Goal: Task Accomplishment & Management: Complete application form

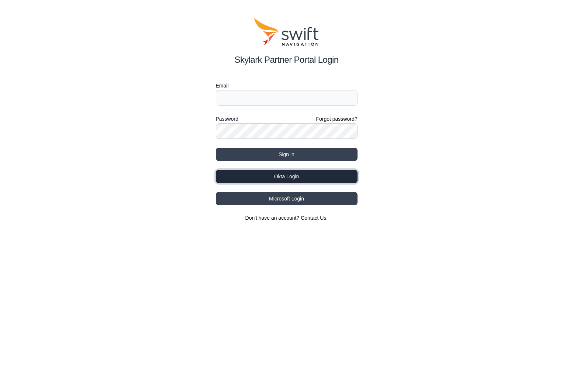
click at [289, 178] on button "Okta Login" at bounding box center [287, 176] width 142 height 13
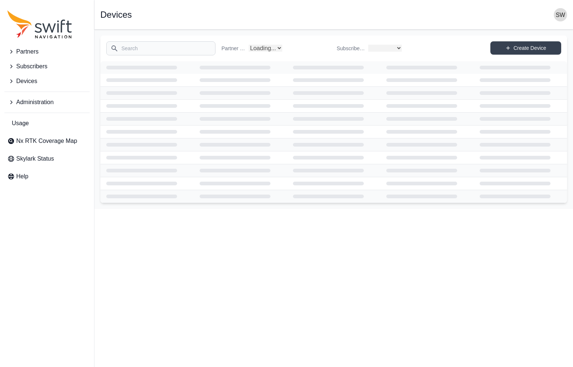
select select
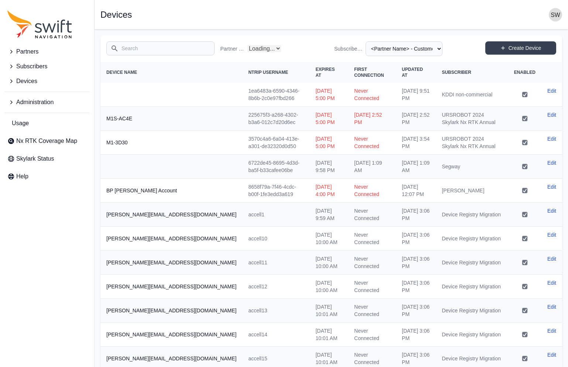
select select "Partner Name"
click at [132, 49] on input "Search" at bounding box center [160, 48] width 108 height 14
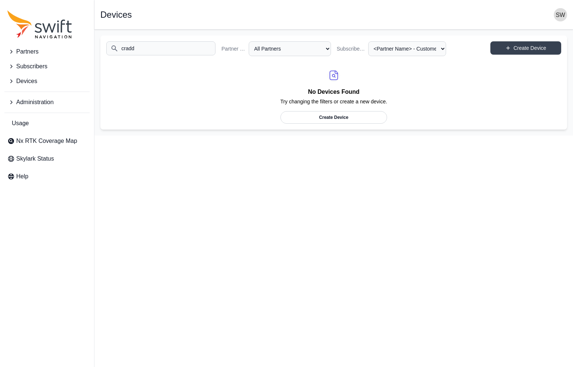
type input "cradd"
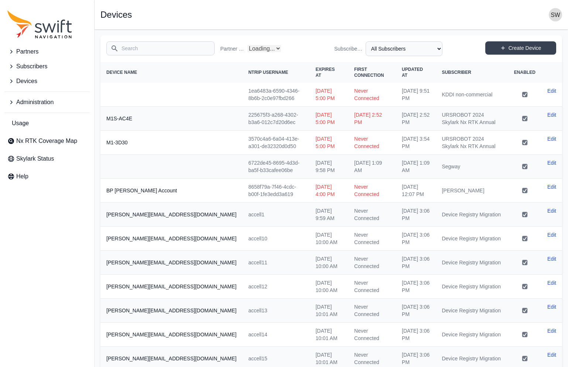
click at [156, 46] on input "Search" at bounding box center [160, 48] width 108 height 14
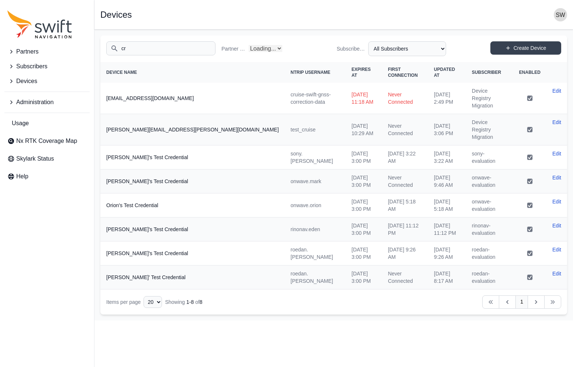
type input "cra"
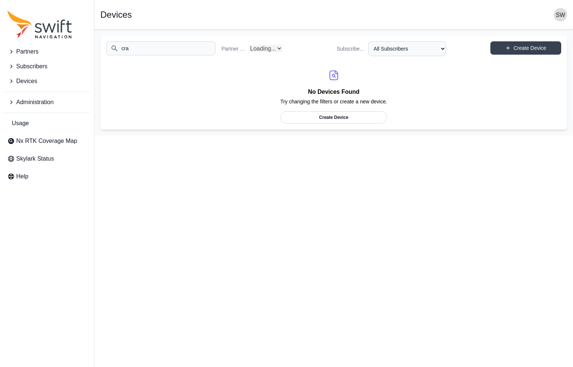
select select "Partner Name"
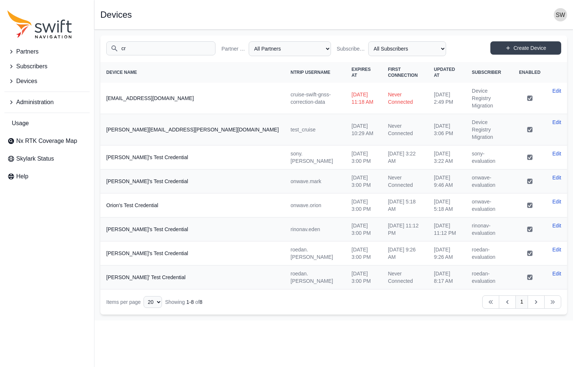
type input "c"
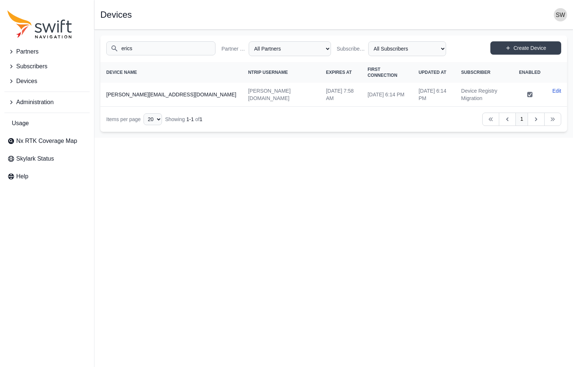
type input "erics"
click at [316, 138] on html "Partners Subscribers Devices Administration Usage Nx RTK Coverage Map Skylark S…" at bounding box center [286, 69] width 573 height 138
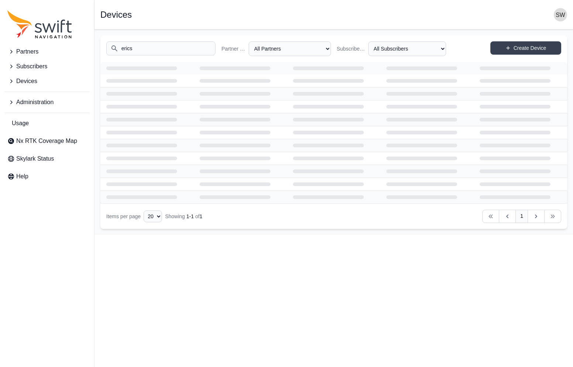
click at [256, 235] on html "Partners Subscribers Devices Administration Usage Nx RTK Coverage Map Skylark S…" at bounding box center [286, 117] width 573 height 235
click at [12, 52] on icon "Sidenav" at bounding box center [10, 51] width 7 height 7
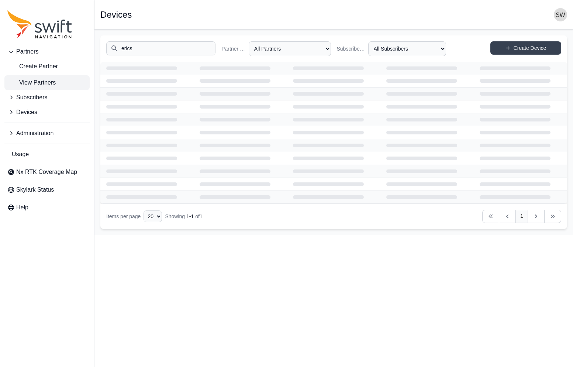
click at [37, 84] on span "View Partners" at bounding box center [31, 82] width 48 height 9
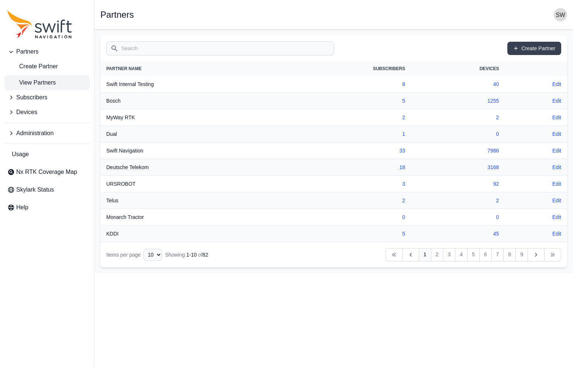
click at [147, 48] on input "Search" at bounding box center [220, 48] width 228 height 14
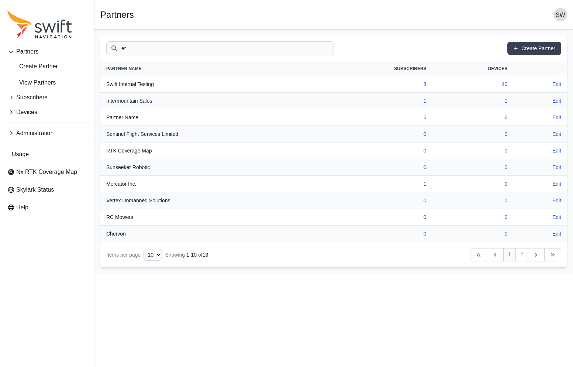
type input "e"
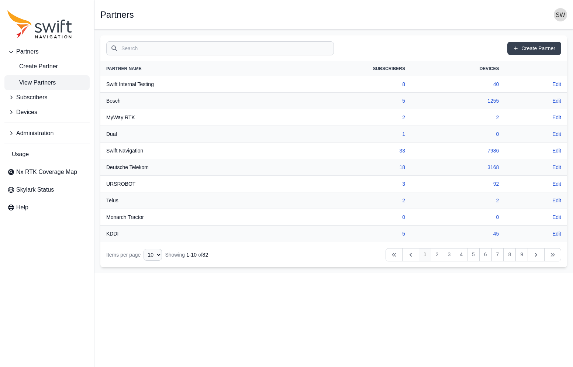
click at [139, 51] on input "Search" at bounding box center [220, 48] width 228 height 14
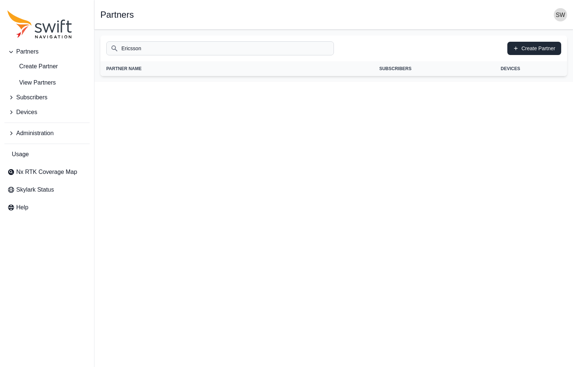
type input "Ericsson"
click at [537, 50] on link "Create Partner" at bounding box center [534, 48] width 54 height 13
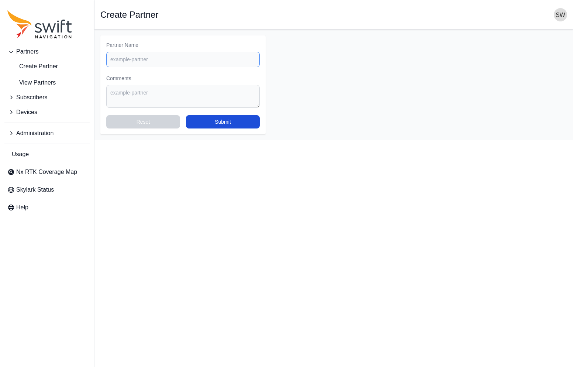
click at [168, 61] on input "Partner Name" at bounding box center [183, 59] width 154 height 15
paste input "ericsson.com"
type input "Ericsson"
click at [200, 118] on button "Submit" at bounding box center [223, 121] width 74 height 13
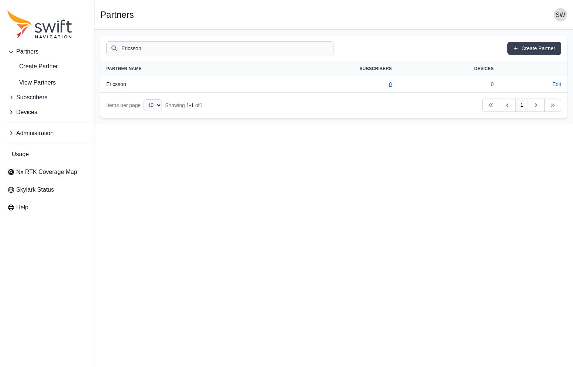
click at [389, 85] on link "0" at bounding box center [390, 84] width 3 height 6
select select "024266b9-e063-42a7-ba21-496e4a850e66"
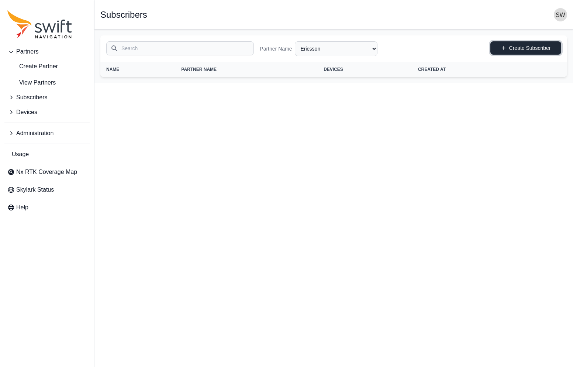
click at [515, 46] on link "Create Subscriber" at bounding box center [525, 47] width 71 height 13
select select "024266b9-e063-42a7-ba21-496e4a850e66"
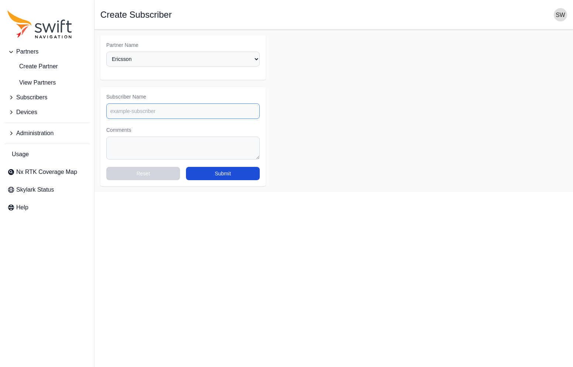
click at [169, 109] on input "Subscriber Name" at bounding box center [183, 110] width 154 height 15
paste input "ericsson.com"
type input "Ericsson R&D"
click at [248, 171] on button "Submit" at bounding box center [223, 173] width 74 height 13
select select "024266b9-e063-42a7-ba21-496e4a850e66"
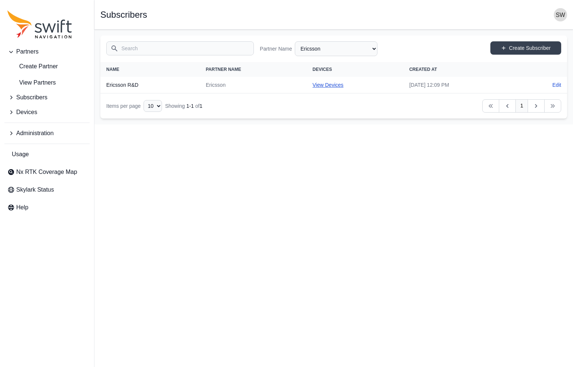
click at [313, 86] on link "View Devices" at bounding box center [328, 85] width 31 height 6
select select "a89b5ff4-424b-48d2-813e-80c11189ee72"
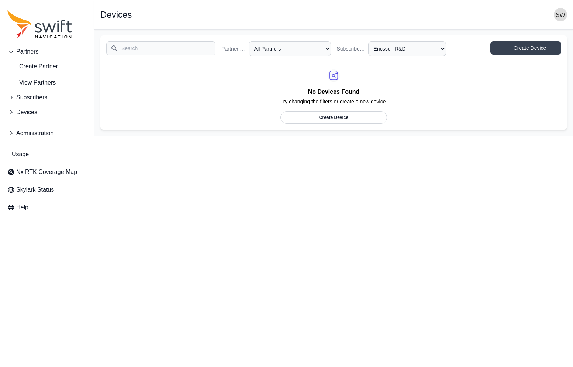
click at [337, 118] on link "Create Device" at bounding box center [333, 117] width 107 height 13
select select "ab3272ce-40d0-4c94-a524-96a758ab755c"
select select "a89b5ff4-424b-48d2-813e-80c11189ee72"
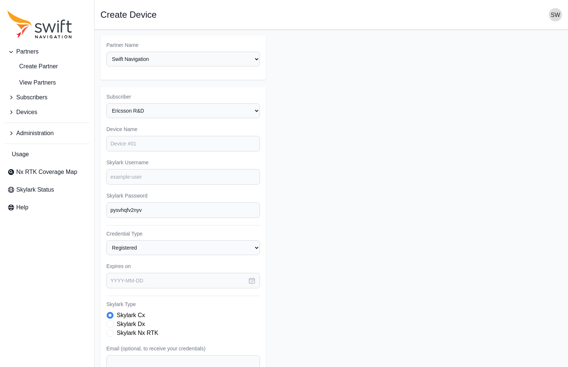
click at [216, 68] on div "Partner Name Select a Partner AlpsAlpine Asensing Bad Elf Bench Mark Equipment …" at bounding box center [182, 57] width 165 height 44
click at [238, 63] on select "Select a Partner AlpsAlpine Asensing Bad Elf Bench Mark Equipment & Supplies In…" at bounding box center [183, 59] width 154 height 15
click at [106, 52] on select "Select a Partner AlpsAlpine Asensing Bad Elf Bench Mark Equipment & Supplies In…" at bounding box center [183, 59] width 154 height 15
select select "024266b9-e063-42a7-ba21-496e4a850e66"
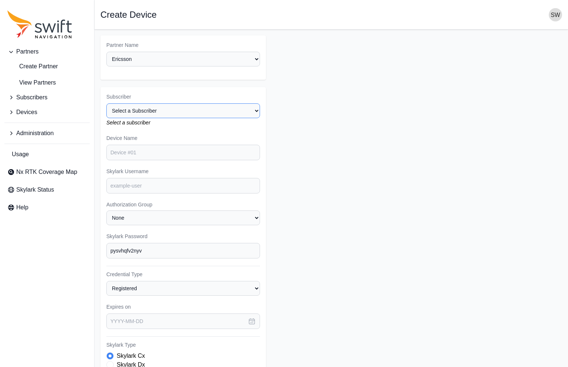
click at [175, 114] on select "Select a Subscriber Ericsson R&D" at bounding box center [183, 110] width 154 height 15
select select "a89b5ff4-424b-48d2-813e-80c11189ee72"
click at [106, 103] on select "Select a Subscriber Ericsson R&D" at bounding box center [183, 110] width 154 height 15
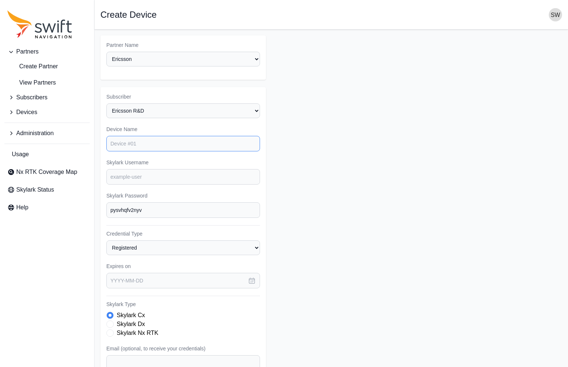
click at [163, 148] on input "Device Name" at bounding box center [183, 143] width 154 height 15
type input "R&D 1"
click at [149, 177] on input "Skylark Username" at bounding box center [183, 176] width 154 height 15
paste input "ericsson.com"
click at [155, 175] on input "ericsson.rnd1" at bounding box center [183, 176] width 154 height 15
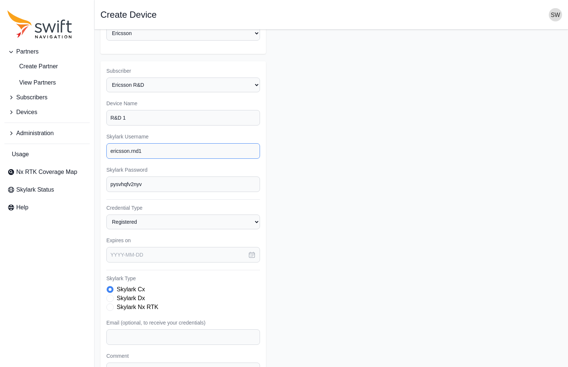
scroll to position [37, 0]
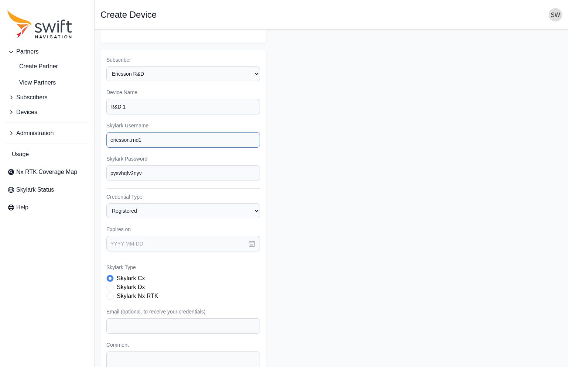
type input "ericsson.rnd1"
click at [251, 242] on icon "button" at bounding box center [251, 243] width 7 height 7
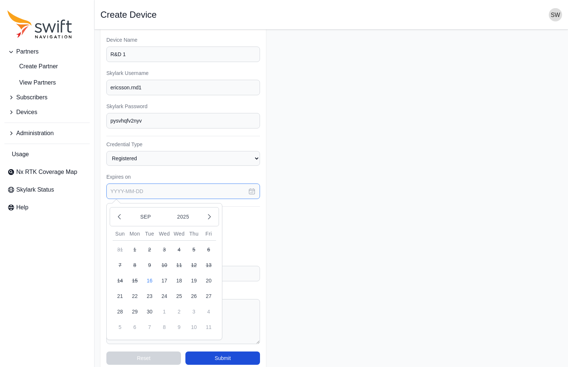
scroll to position [99, 0]
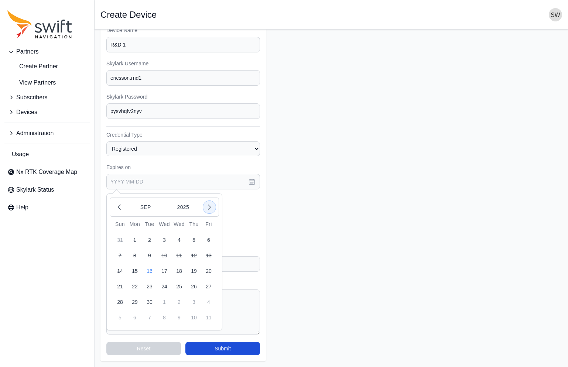
click at [210, 209] on icon "button" at bounding box center [209, 206] width 7 height 7
click at [210, 271] on button "17" at bounding box center [208, 270] width 15 height 15
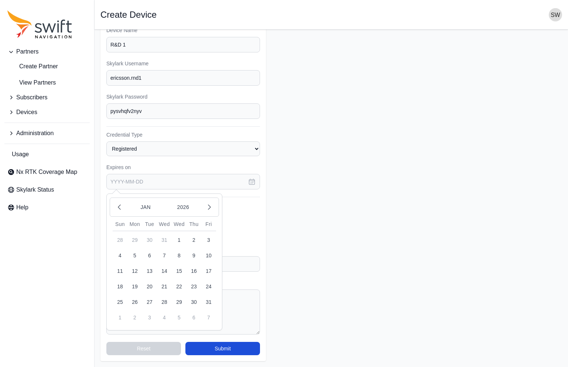
type input "2026-01-17"
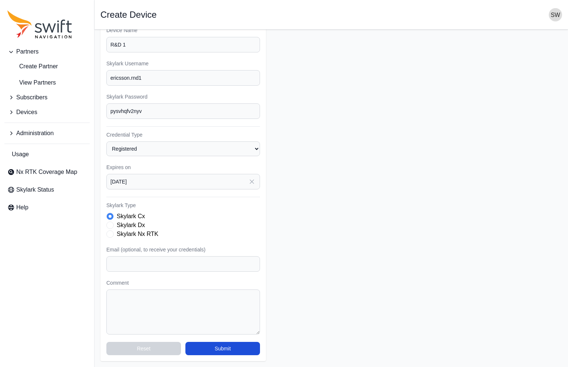
click at [138, 229] on label "Skylark Dx" at bounding box center [131, 225] width 28 height 9
click at [137, 235] on label "Skylark Nx RTK" at bounding box center [138, 234] width 42 height 9
click at [193, 265] on input "Email (optional, to receive your credentials)" at bounding box center [183, 263] width 154 height 15
paste input "bryan.allen@ericsson.com"
type input "bryan.allen@ericsson.com"
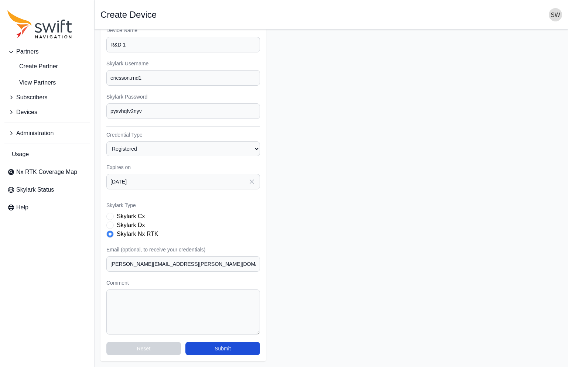
click at [331, 297] on form "Partner Name Select a Partner AlpsAlpine Asensing Bad Elf Bench Mark Equipment …" at bounding box center [330, 149] width 461 height 424
click at [242, 346] on button "Submit" at bounding box center [222, 348] width 75 height 13
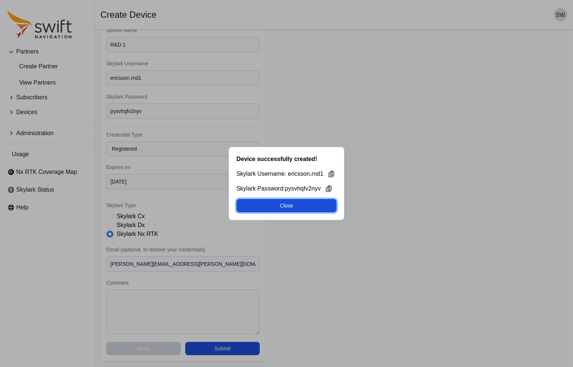
click at [319, 207] on button "Close" at bounding box center [287, 205] width 100 height 13
select select "024266b9-e063-42a7-ba21-496e4a850e66"
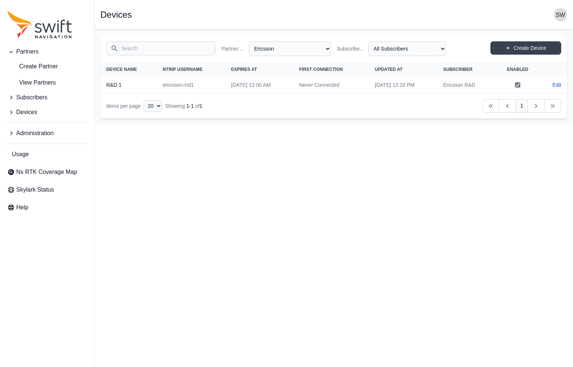
click at [161, 124] on html "Partners Create Partner View Partners Subscribers Devices Administration Usage …" at bounding box center [286, 62] width 573 height 124
